Goal: Information Seeking & Learning: Check status

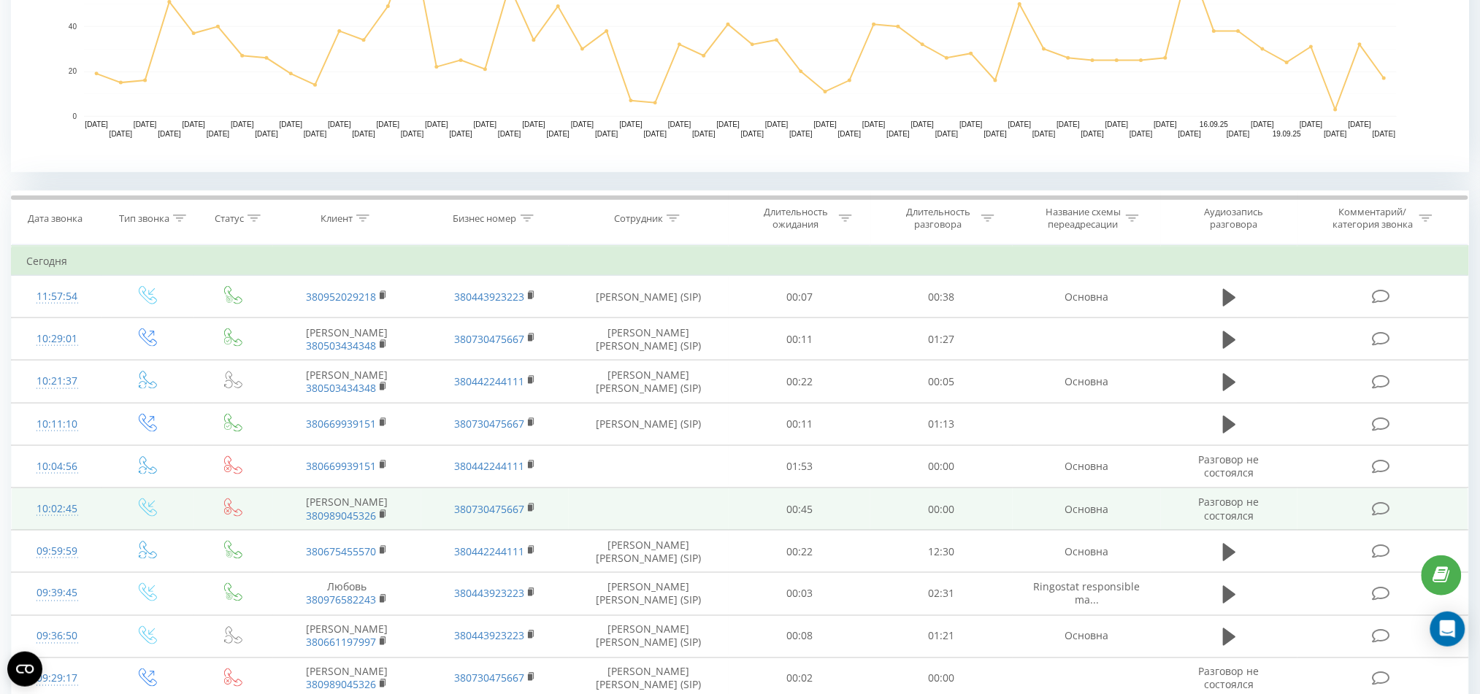
scroll to position [306, 0]
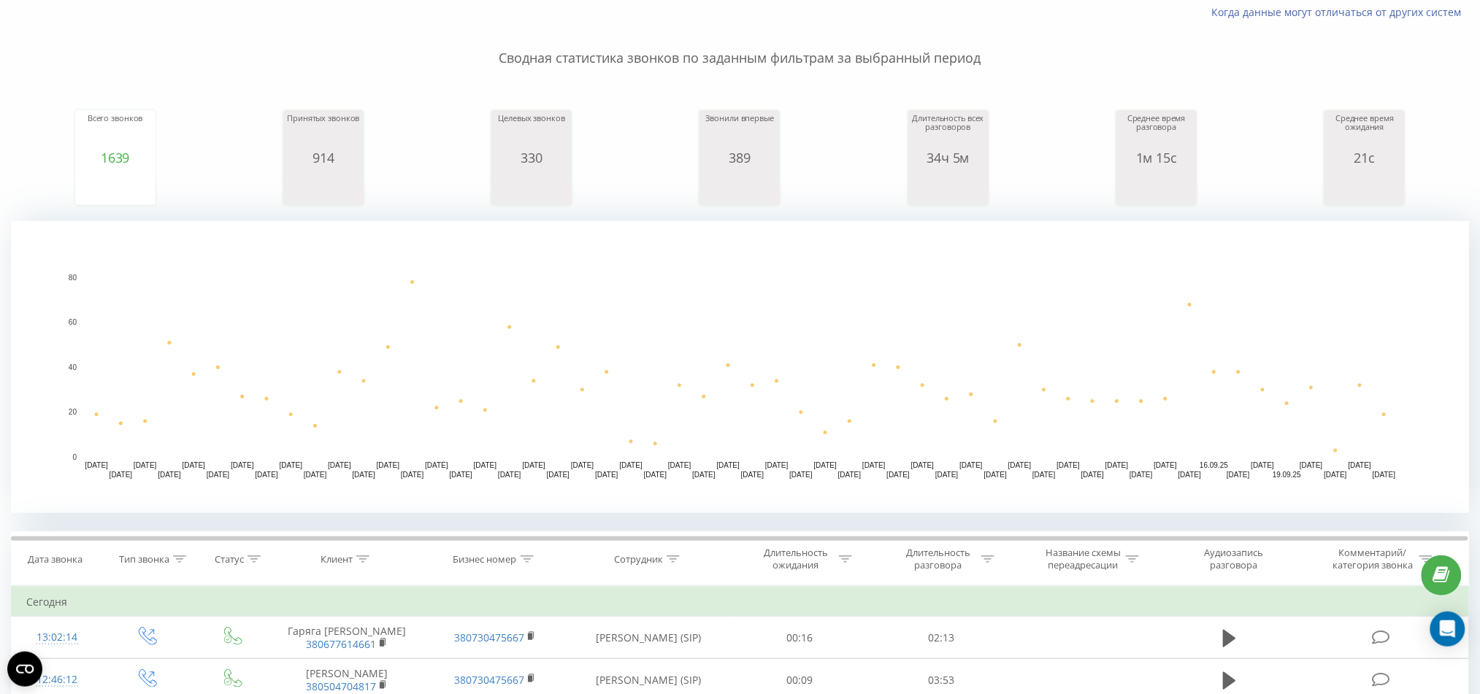
scroll to position [96, 0]
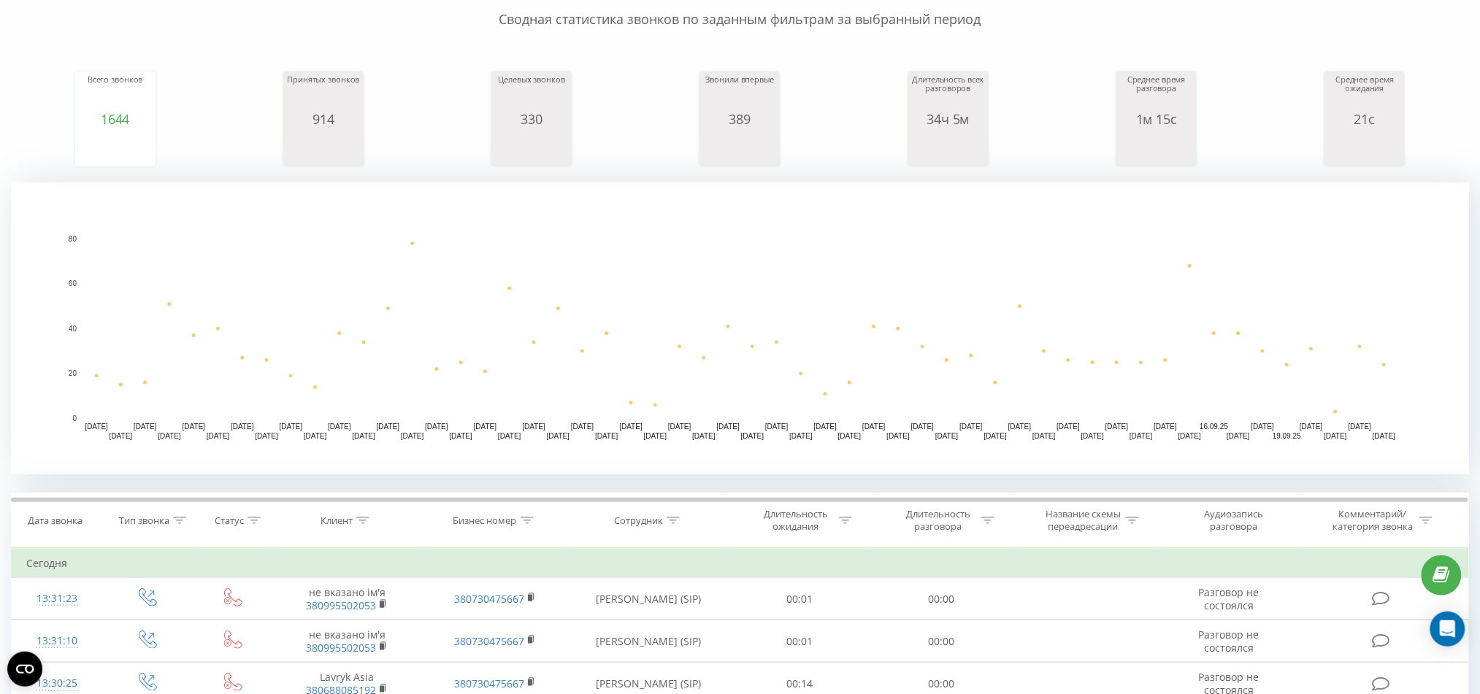
scroll to position [292, 0]
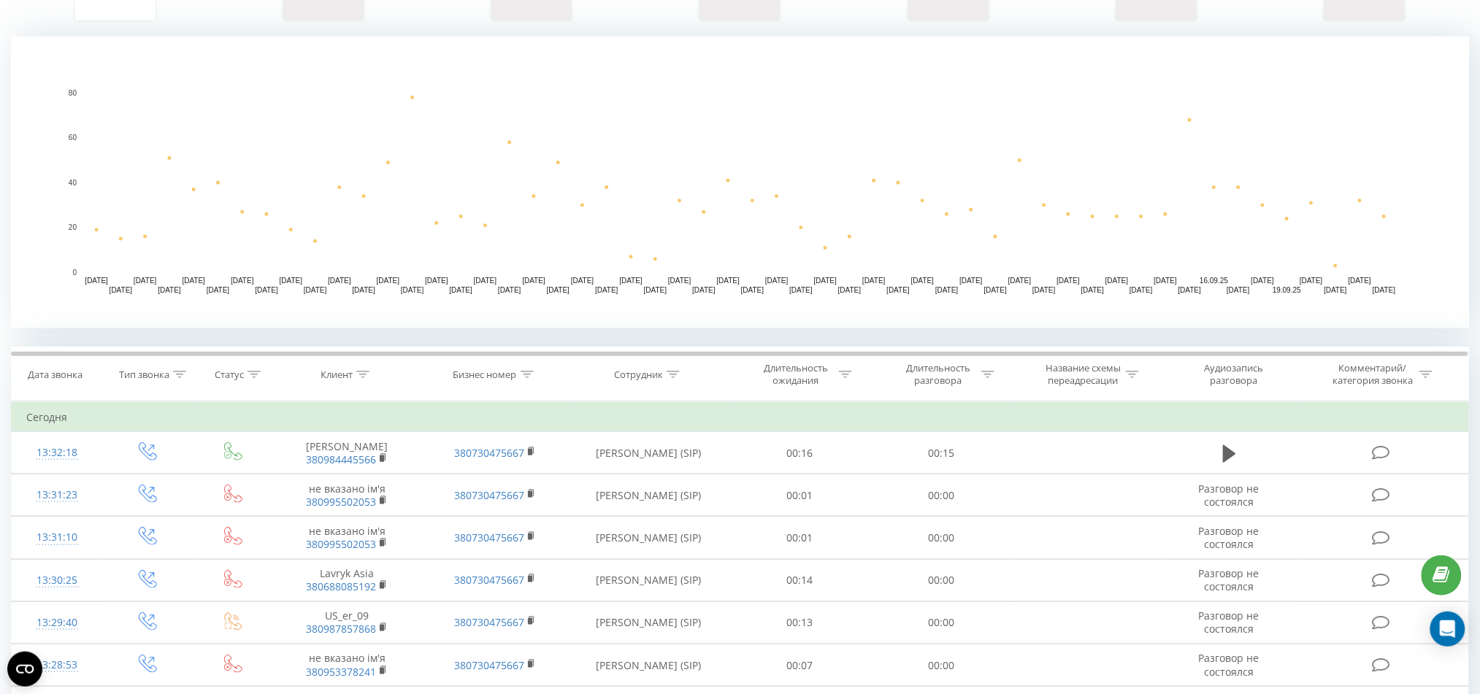
scroll to position [194, 0]
